Goal: Task Accomplishment & Management: Use online tool/utility

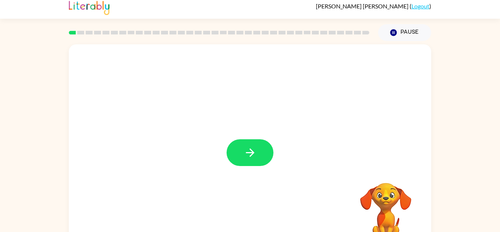
scroll to position [6, 0]
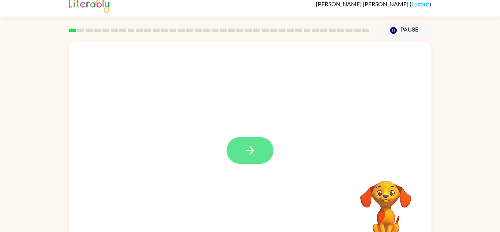
click at [258, 148] on button "button" at bounding box center [250, 150] width 47 height 27
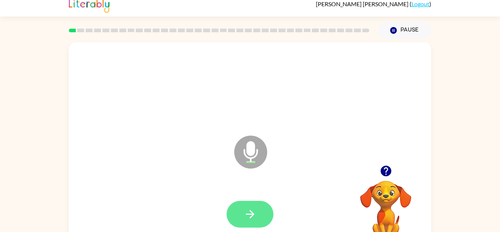
click at [259, 218] on button "button" at bounding box center [250, 214] width 47 height 27
click at [245, 208] on icon "button" at bounding box center [250, 214] width 13 height 13
click at [255, 222] on button "button" at bounding box center [250, 214] width 47 height 27
click at [250, 213] on icon "button" at bounding box center [250, 214] width 13 height 13
click at [259, 224] on button "button" at bounding box center [250, 214] width 47 height 27
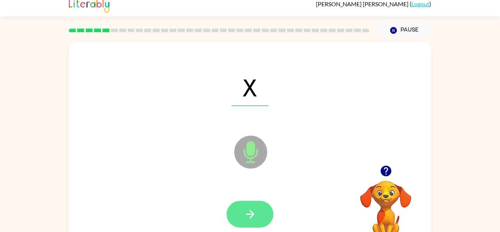
click at [247, 218] on icon "button" at bounding box center [250, 214] width 13 height 13
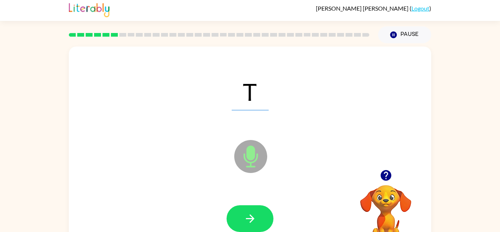
scroll to position [0, 0]
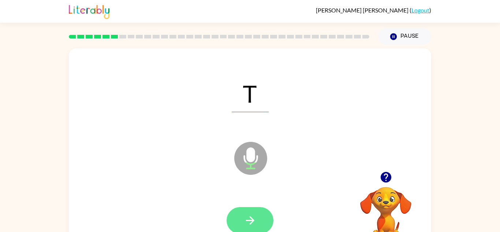
click at [255, 218] on icon "button" at bounding box center [250, 220] width 13 height 13
click at [256, 222] on icon "button" at bounding box center [250, 220] width 13 height 13
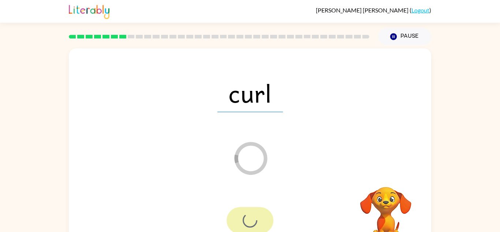
click at [258, 230] on div at bounding box center [250, 220] width 47 height 27
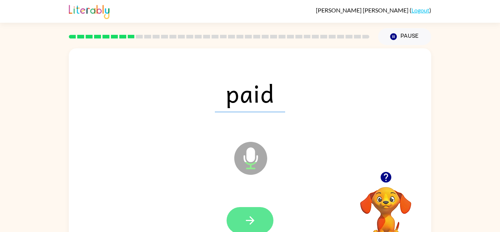
click at [250, 223] on icon "button" at bounding box center [250, 220] width 8 height 8
click at [256, 225] on icon "button" at bounding box center [250, 220] width 13 height 13
click at [265, 215] on button "button" at bounding box center [250, 220] width 47 height 27
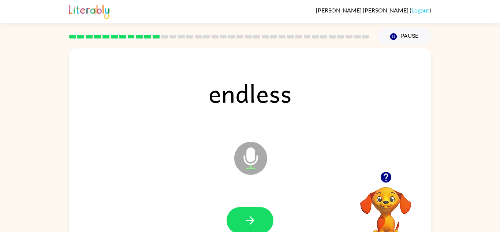
click at [255, 162] on icon "Microphone The Microphone is here when it is your turn to talk" at bounding box center [288, 167] width 110 height 55
click at [244, 227] on button "button" at bounding box center [250, 220] width 47 height 27
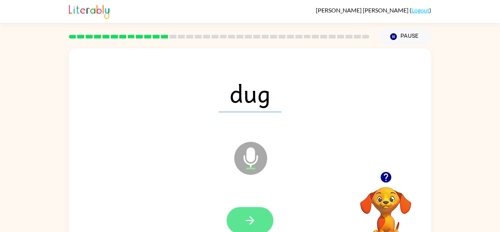
click at [256, 228] on button "button" at bounding box center [250, 220] width 47 height 27
click at [258, 226] on button "button" at bounding box center [250, 220] width 47 height 27
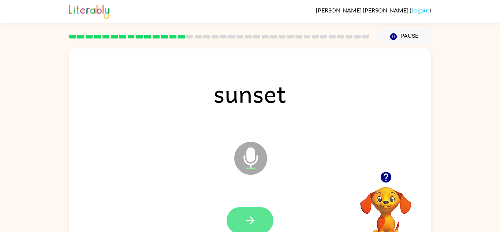
click at [247, 214] on icon "button" at bounding box center [250, 220] width 13 height 13
click at [252, 219] on div at bounding box center [250, 220] width 47 height 27
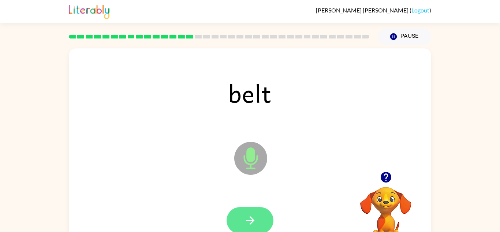
click at [253, 210] on button "button" at bounding box center [250, 220] width 47 height 27
click at [253, 214] on div at bounding box center [250, 220] width 47 height 27
click at [251, 224] on icon "button" at bounding box center [250, 220] width 8 height 8
click at [256, 221] on icon "button" at bounding box center [250, 220] width 13 height 13
click at [251, 222] on icon "button" at bounding box center [250, 220] width 8 height 8
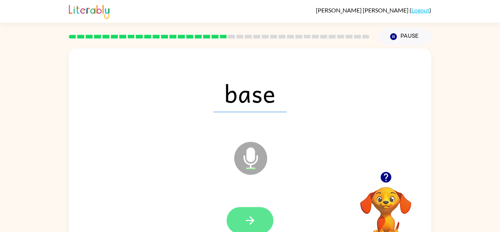
click at [247, 221] on icon "button" at bounding box center [250, 220] width 13 height 13
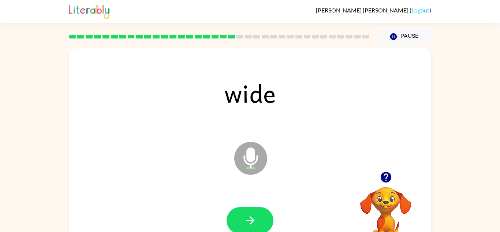
click at [246, 159] on icon at bounding box center [250, 158] width 33 height 33
click at [254, 228] on button "button" at bounding box center [250, 220] width 47 height 27
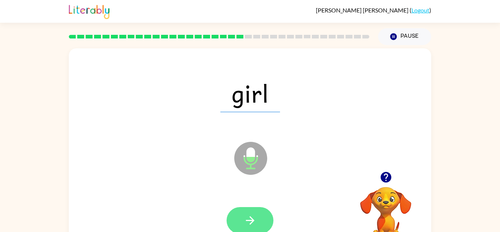
click at [256, 230] on button "button" at bounding box center [250, 220] width 47 height 27
click at [248, 223] on icon "button" at bounding box center [250, 220] width 13 height 13
click at [244, 222] on icon "button" at bounding box center [250, 220] width 13 height 13
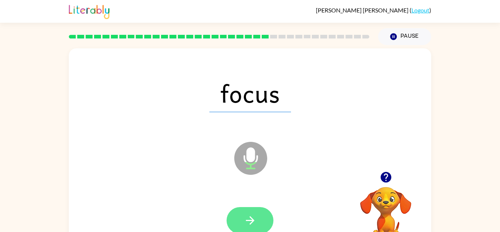
click at [249, 229] on button "button" at bounding box center [250, 220] width 47 height 27
click at [254, 215] on icon "button" at bounding box center [250, 220] width 13 height 13
click at [252, 221] on icon "button" at bounding box center [250, 220] width 8 height 8
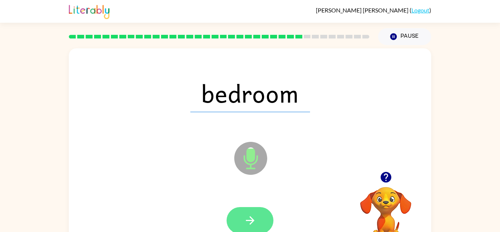
click at [253, 229] on button "button" at bounding box center [250, 220] width 47 height 27
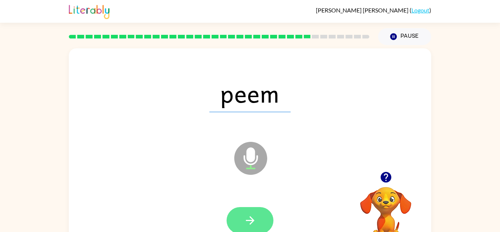
click at [252, 225] on icon "button" at bounding box center [250, 220] width 13 height 13
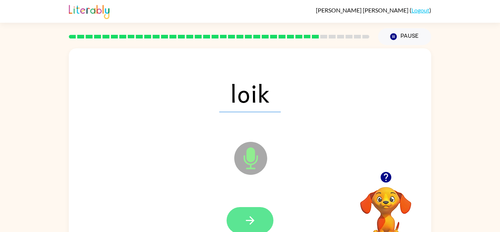
click at [260, 222] on button "button" at bounding box center [250, 220] width 47 height 27
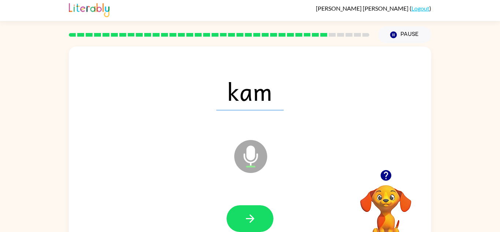
scroll to position [7, 0]
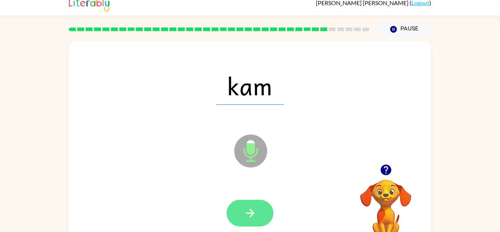
click at [252, 211] on icon "button" at bounding box center [250, 213] width 8 height 8
click at [257, 206] on button "button" at bounding box center [250, 213] width 47 height 27
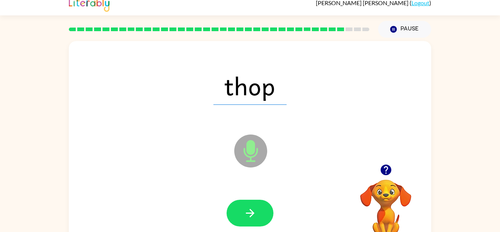
click at [392, 176] on icon "button" at bounding box center [386, 169] width 13 height 13
click at [252, 215] on icon "button" at bounding box center [250, 213] width 8 height 8
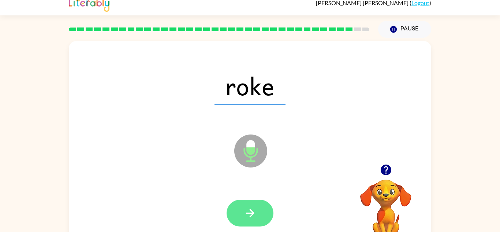
click at [244, 220] on button "button" at bounding box center [250, 213] width 47 height 27
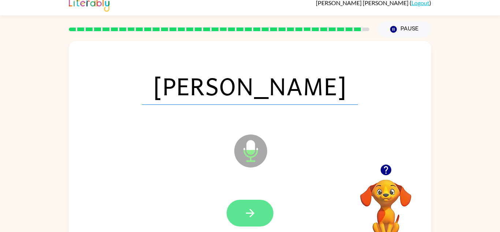
click at [250, 223] on button "button" at bounding box center [250, 213] width 47 height 27
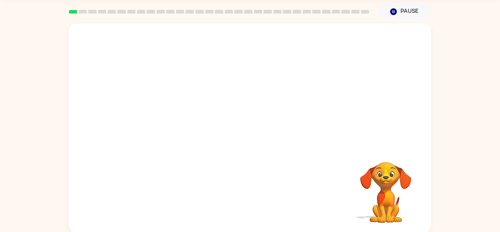
scroll to position [26, 0]
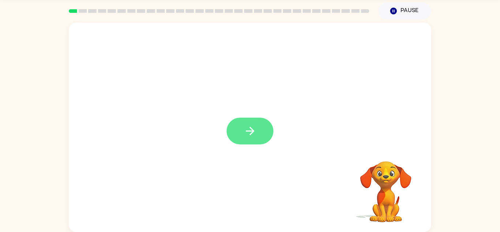
click at [237, 139] on button "button" at bounding box center [250, 131] width 47 height 27
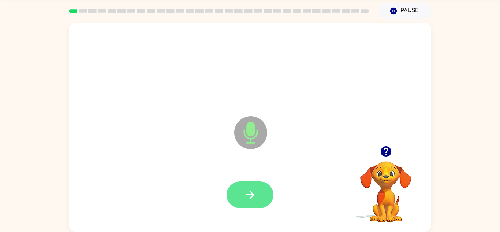
click at [252, 201] on icon "button" at bounding box center [250, 194] width 13 height 13
click at [258, 199] on button "button" at bounding box center [250, 194] width 47 height 27
click at [255, 191] on icon "button" at bounding box center [250, 194] width 13 height 13
click at [247, 196] on icon "button" at bounding box center [250, 194] width 13 height 13
click at [260, 194] on button "button" at bounding box center [250, 194] width 47 height 27
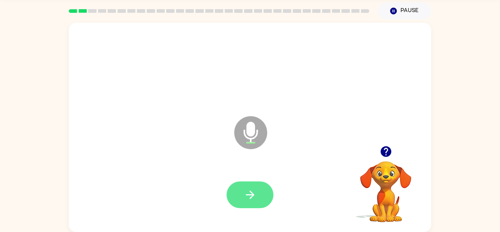
click at [254, 193] on icon "button" at bounding box center [250, 194] width 13 height 13
click at [245, 197] on icon "button" at bounding box center [250, 194] width 13 height 13
click at [249, 200] on icon "button" at bounding box center [250, 194] width 13 height 13
click at [254, 201] on button "button" at bounding box center [250, 194] width 47 height 27
click at [247, 199] on icon "button" at bounding box center [250, 194] width 13 height 13
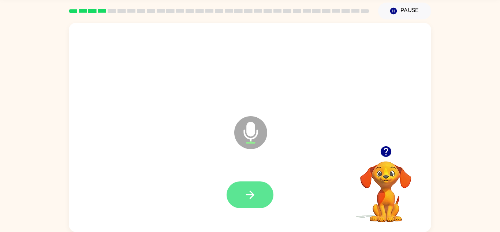
click at [264, 198] on button "button" at bounding box center [250, 194] width 47 height 27
click at [253, 197] on icon "button" at bounding box center [250, 194] width 13 height 13
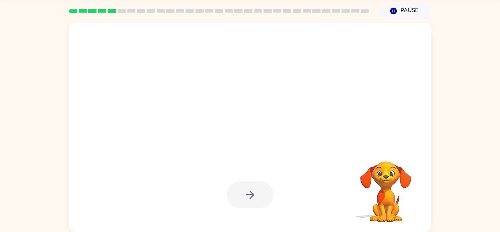
click at [241, 211] on div at bounding box center [250, 195] width 348 height 60
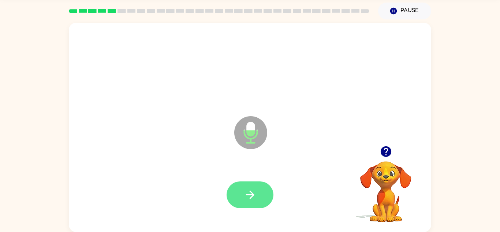
click at [255, 208] on button "button" at bounding box center [250, 194] width 47 height 27
click at [256, 199] on icon "button" at bounding box center [250, 194] width 13 height 13
click at [256, 193] on icon "button" at bounding box center [250, 194] width 13 height 13
click at [254, 202] on button "button" at bounding box center [250, 194] width 47 height 27
click at [256, 200] on icon "button" at bounding box center [250, 194] width 13 height 13
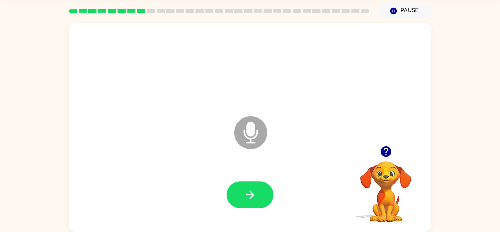
scroll to position [25, 0]
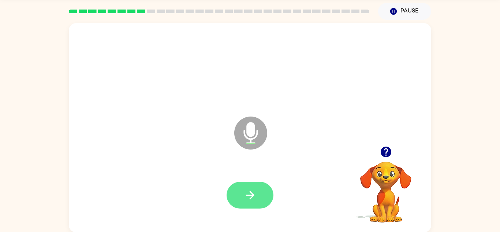
click at [256, 199] on icon "button" at bounding box center [250, 195] width 13 height 13
click at [259, 201] on button "button" at bounding box center [250, 195] width 47 height 27
click at [251, 205] on button "button" at bounding box center [250, 195] width 47 height 27
click at [252, 195] on icon "button" at bounding box center [250, 195] width 8 height 8
click at [257, 205] on button "button" at bounding box center [250, 195] width 47 height 27
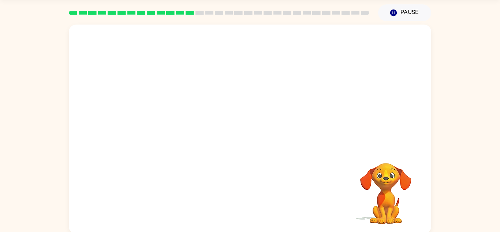
scroll to position [26, 0]
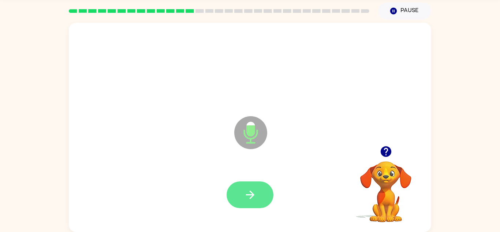
click at [240, 191] on button "button" at bounding box center [250, 194] width 47 height 27
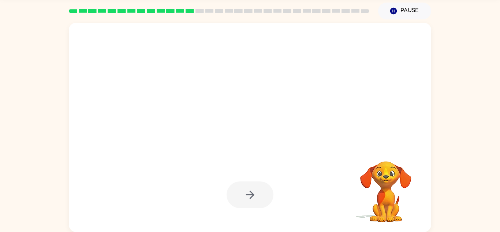
click at [241, 195] on div at bounding box center [250, 194] width 47 height 27
click at [248, 193] on div at bounding box center [250, 194] width 47 height 27
click at [265, 198] on div at bounding box center [250, 194] width 47 height 27
click at [263, 193] on div at bounding box center [250, 194] width 47 height 27
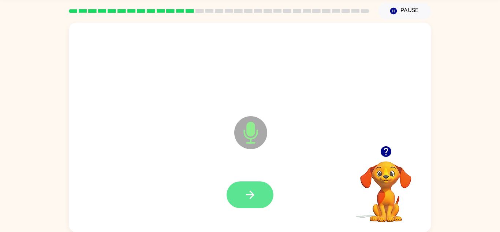
click at [254, 195] on icon "button" at bounding box center [250, 195] width 8 height 8
click at [256, 204] on button "button" at bounding box center [250, 194] width 47 height 27
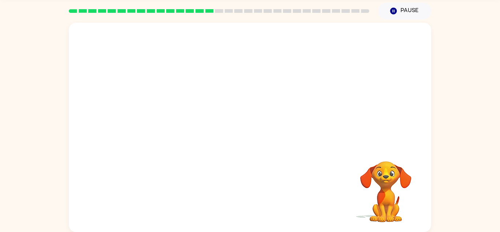
click at [255, 204] on div at bounding box center [250, 195] width 348 height 60
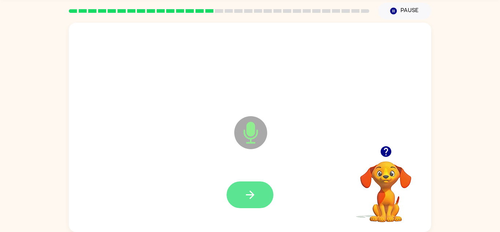
click at [255, 200] on icon "button" at bounding box center [250, 194] width 13 height 13
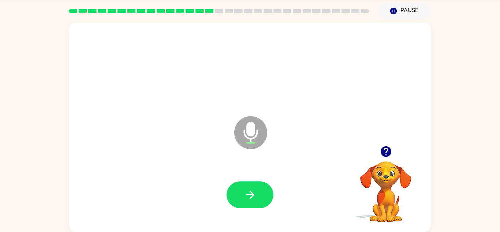
click at [254, 212] on div at bounding box center [250, 195] width 348 height 60
click at [249, 201] on button "button" at bounding box center [250, 194] width 47 height 27
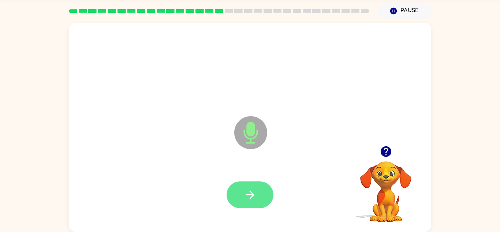
click at [248, 196] on icon "button" at bounding box center [250, 194] width 13 height 13
click at [254, 196] on icon "button" at bounding box center [250, 194] width 13 height 13
click at [245, 196] on icon "button" at bounding box center [250, 194] width 13 height 13
click at [249, 204] on button "button" at bounding box center [250, 194] width 47 height 27
click at [251, 206] on button "button" at bounding box center [250, 194] width 47 height 27
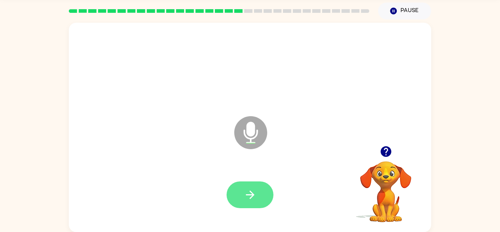
click at [246, 191] on icon "button" at bounding box center [250, 194] width 13 height 13
click at [252, 193] on icon "button" at bounding box center [250, 195] width 8 height 8
click at [252, 185] on button "button" at bounding box center [250, 194] width 47 height 27
click at [250, 192] on icon "button" at bounding box center [250, 195] width 8 height 8
click at [253, 200] on icon "button" at bounding box center [250, 194] width 13 height 13
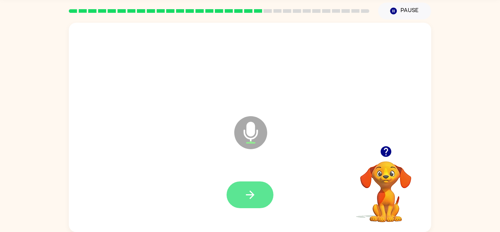
click at [243, 203] on button "button" at bounding box center [250, 194] width 47 height 27
click at [255, 201] on button "button" at bounding box center [250, 194] width 47 height 27
click at [242, 201] on button "button" at bounding box center [250, 194] width 47 height 27
click at [253, 200] on icon "button" at bounding box center [250, 194] width 13 height 13
click at [256, 207] on button "button" at bounding box center [250, 194] width 47 height 27
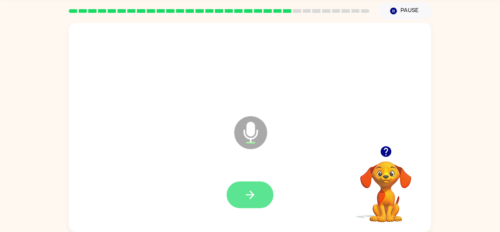
click at [254, 192] on icon "button" at bounding box center [250, 194] width 13 height 13
click at [247, 189] on icon "button" at bounding box center [250, 194] width 13 height 13
click at [254, 196] on icon "button" at bounding box center [250, 194] width 13 height 13
click at [246, 206] on button "button" at bounding box center [250, 194] width 47 height 27
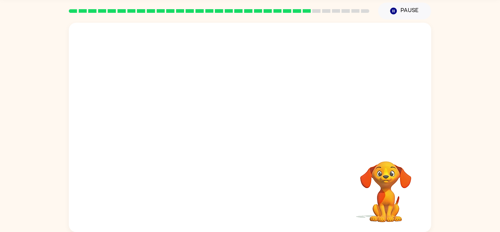
click at [428, 128] on div at bounding box center [250, 127] width 363 height 209
click at [447, 123] on div "Your browser must support playing .mp4 files to use Literably. Please try using…" at bounding box center [250, 125] width 500 height 212
click at [445, 125] on div "Your browser must support playing .mp4 files to use Literably. Please try using…" at bounding box center [250, 125] width 500 height 212
click at [247, 138] on div at bounding box center [250, 127] width 363 height 209
click at [354, 116] on div at bounding box center [232, 114] width 313 height 26
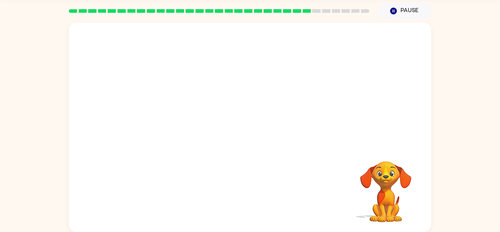
click at [402, 201] on video "Your browser must support playing .mp4 files to use Literably. Please try using…" at bounding box center [385, 186] width 73 height 73
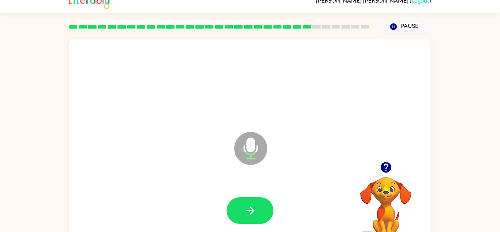
scroll to position [12, 0]
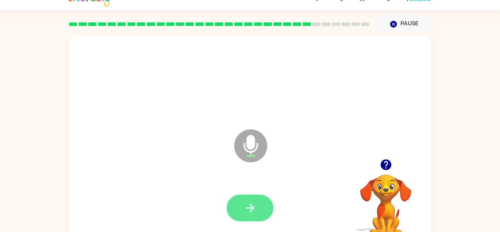
click at [258, 200] on button "button" at bounding box center [250, 208] width 47 height 27
click at [261, 204] on button "button" at bounding box center [250, 208] width 47 height 27
click at [258, 209] on button "button" at bounding box center [250, 208] width 47 height 27
click at [255, 201] on icon "button" at bounding box center [250, 207] width 13 height 13
click at [252, 213] on icon "button" at bounding box center [250, 207] width 13 height 13
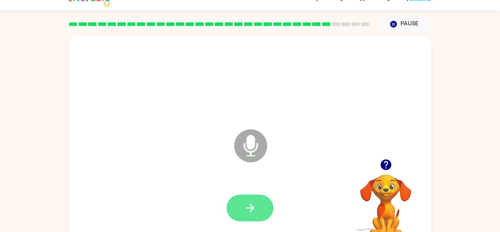
click at [250, 211] on icon "button" at bounding box center [250, 208] width 8 height 8
click at [258, 211] on button "button" at bounding box center [250, 208] width 47 height 27
click at [254, 212] on icon "button" at bounding box center [250, 207] width 13 height 13
click at [255, 213] on icon "button" at bounding box center [250, 207] width 13 height 13
click at [250, 215] on button "button" at bounding box center [250, 208] width 47 height 27
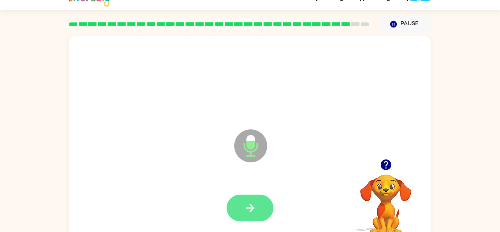
click at [253, 217] on button "button" at bounding box center [250, 208] width 47 height 27
click at [256, 209] on icon "button" at bounding box center [250, 207] width 13 height 13
click at [253, 217] on button "button" at bounding box center [250, 208] width 47 height 27
